Goal: Information Seeking & Learning: Learn about a topic

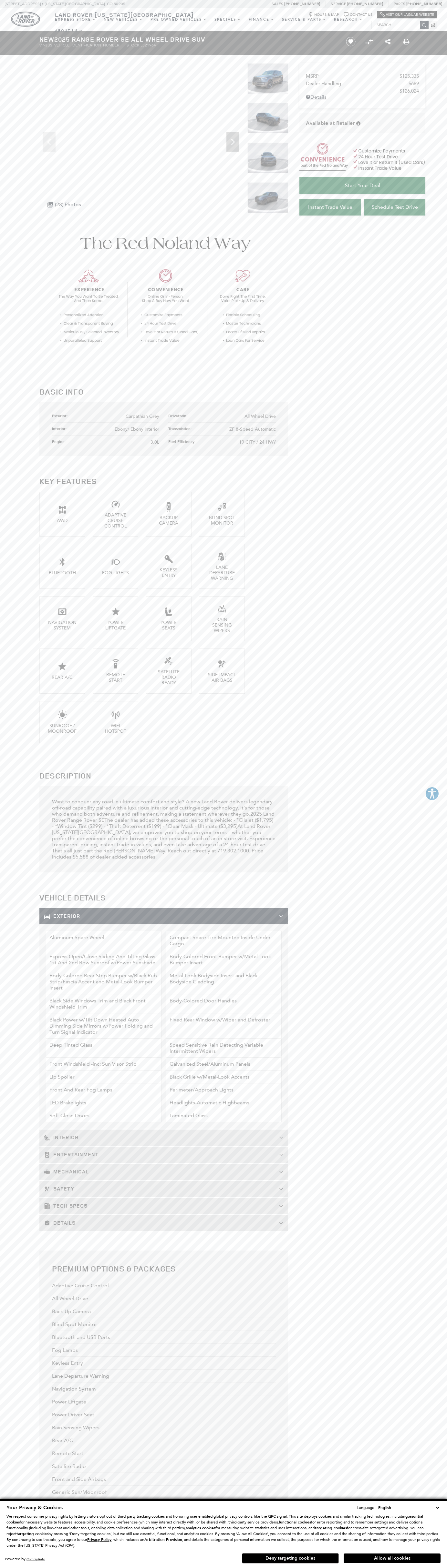
click at [345, 13] on icon "Chat Bubble Icon" at bounding box center [345, 14] width 4 height 4
click at [392, 1558] on button "Allow all cookies" at bounding box center [392, 1558] width 97 height 10
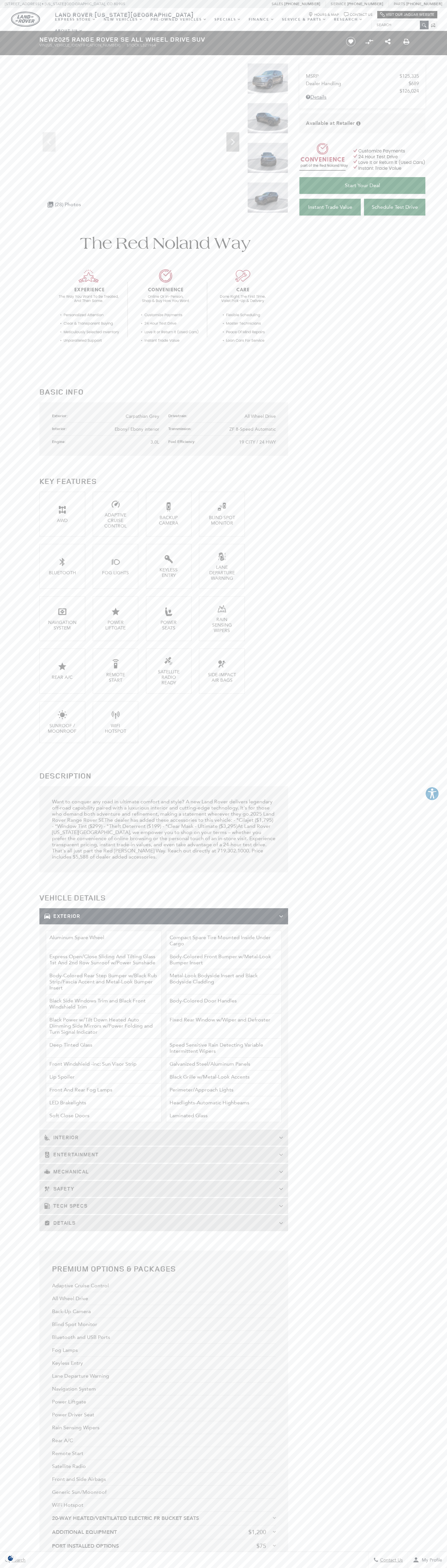
click at [143, 416] on span "Carpathian Grey" at bounding box center [142, 416] width 33 height 5
click at [383, 9] on div "Land Rover Colorado Springs Map Marker Icon Hours & Map Chat Bubble Icon Contac…" at bounding box center [224, 13] width 447 height 12
click at [426, 964] on section "Basic Info Exterior: Carpathian Grey Drivetrain: All Wheel Drive Interior: Ebon…" at bounding box center [224, 1091] width 447 height 1751
click at [77, 1567] on html "This website is AudioEye enabled and is being optimized for accessibility. To o…" at bounding box center [224, 1072] width 447 height 2144
click at [27, 1567] on html "This website is AudioEye enabled and is being optimized for accessibility. To o…" at bounding box center [224, 1072] width 447 height 2144
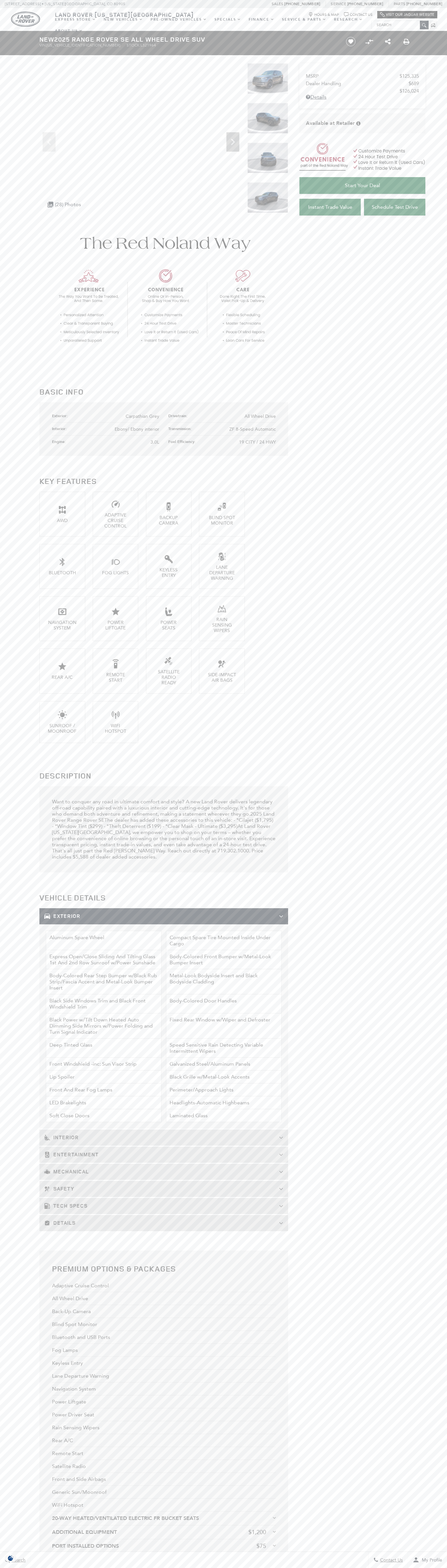
click at [143, 416] on span "Carpathian Grey" at bounding box center [142, 416] width 33 height 5
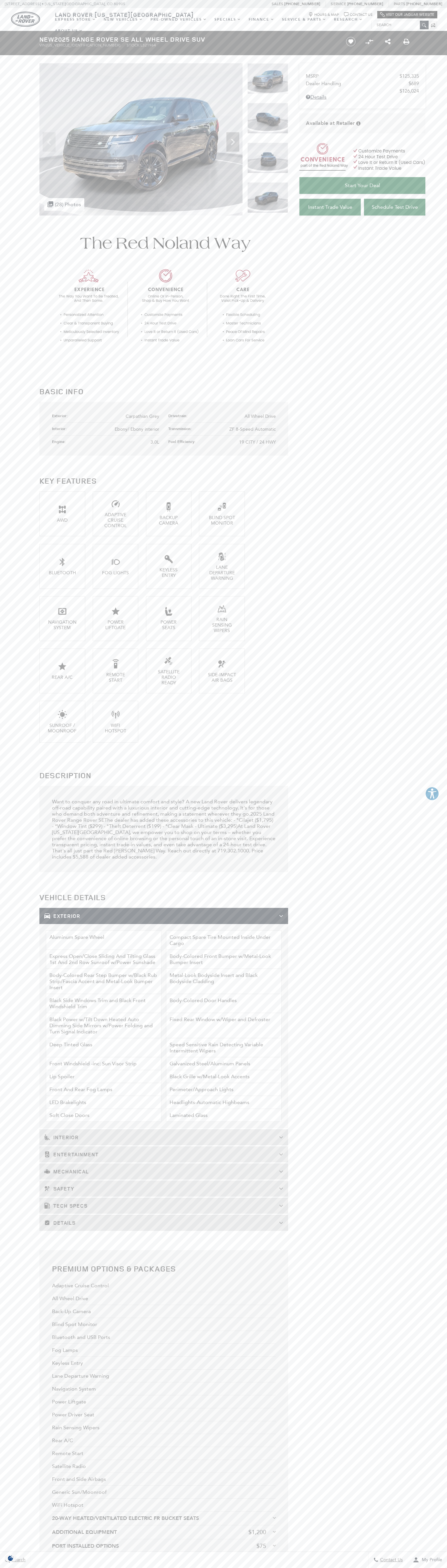
click at [143, 416] on span "Carpathian Grey" at bounding box center [142, 416] width 33 height 5
click at [267, 83] on img at bounding box center [267, 79] width 41 height 30
click at [389, 4] on span "Service : Call service Phone Number 719-302-1000" at bounding box center [357, 4] width 63 height 4
click at [421, 1227] on section "Basic Info Exterior: Carpathian Grey Drivetrain: All Wheel Drive Interior: Ebon…" at bounding box center [224, 1091] width 447 height 1751
click at [76, 1567] on html "This website is AudioEye enabled and is being optimized for accessibility. To o…" at bounding box center [224, 1072] width 447 height 2144
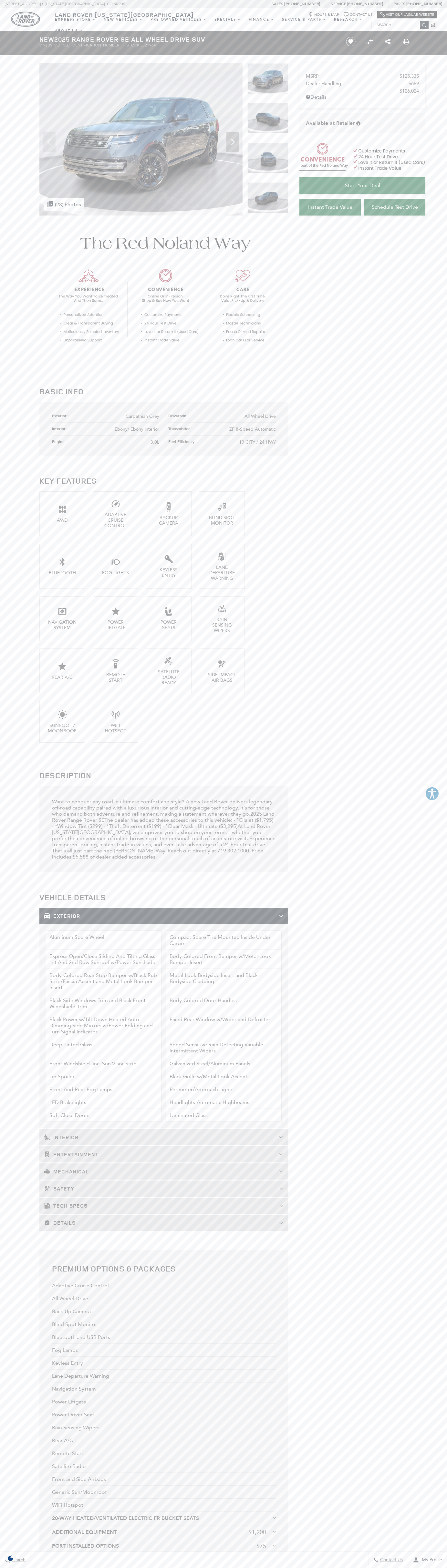
click at [20, 676] on section "Basic Info Exterior: Carpathian Grey Drivetrain: All Wheel Drive Interior: Ebon…" at bounding box center [224, 1091] width 447 height 1751
click at [143, 416] on span "Carpathian Grey" at bounding box center [142, 416] width 33 height 5
click at [267, 122] on img at bounding box center [267, 118] width 41 height 30
